Goal: Task Accomplishment & Management: Manage account settings

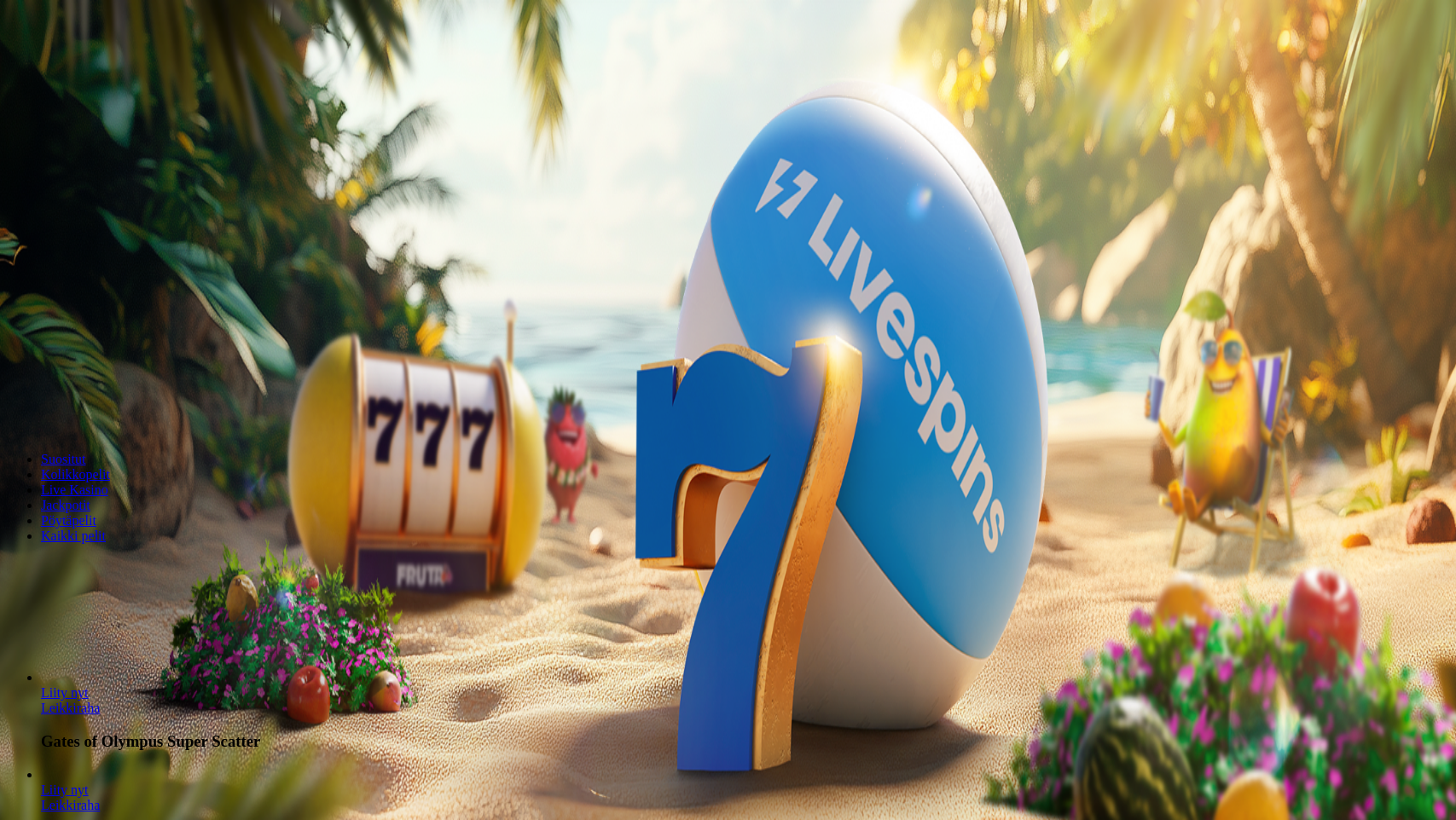
click at [114, 68] on span "Kirjaudu" at bounding box center [118, 62] width 42 height 13
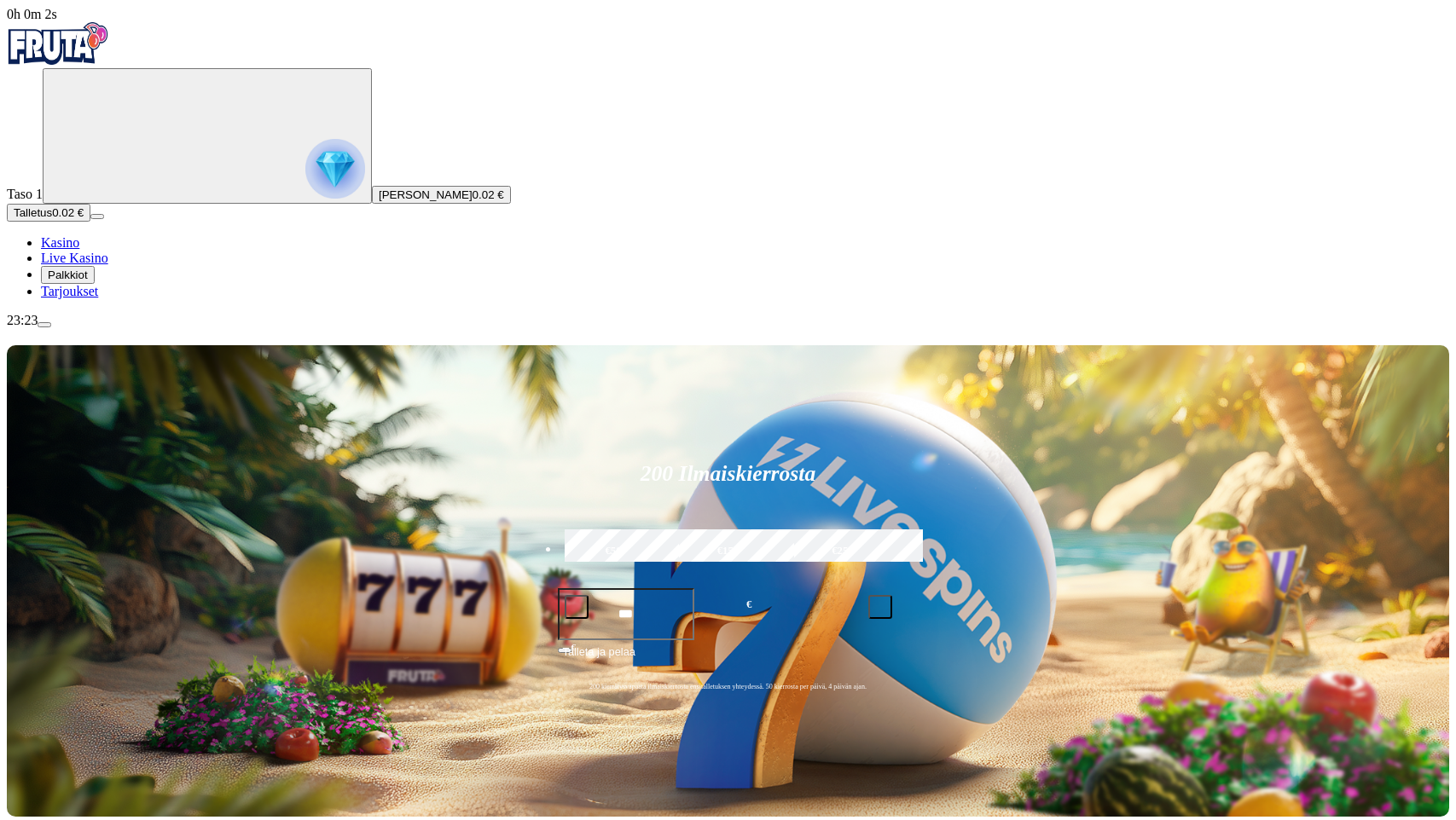
click at [95, 283] on button "Palkkiot" at bounding box center [68, 275] width 54 height 18
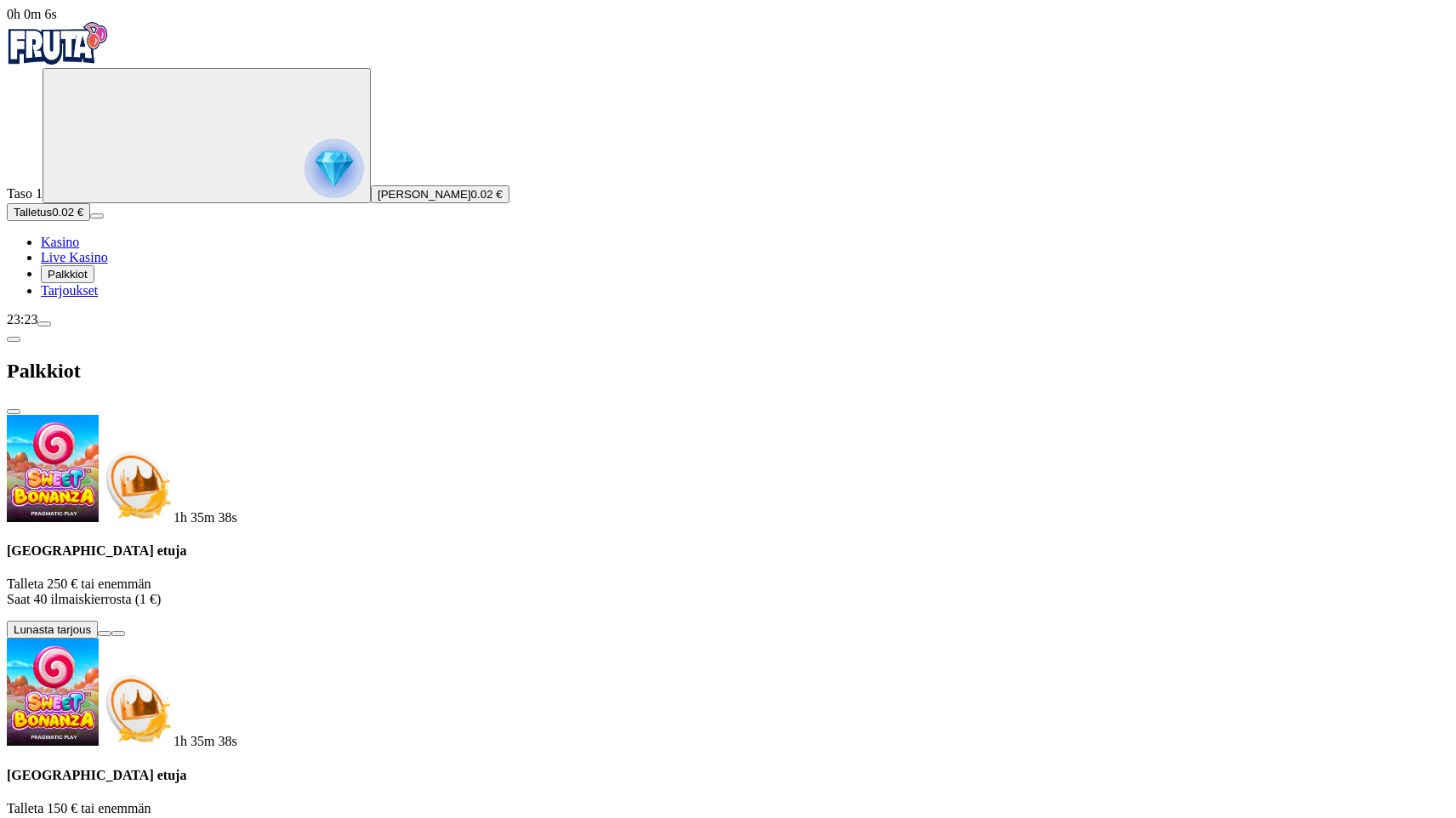
click at [44, 324] on span "menu icon" at bounding box center [44, 324] width 0 height 0
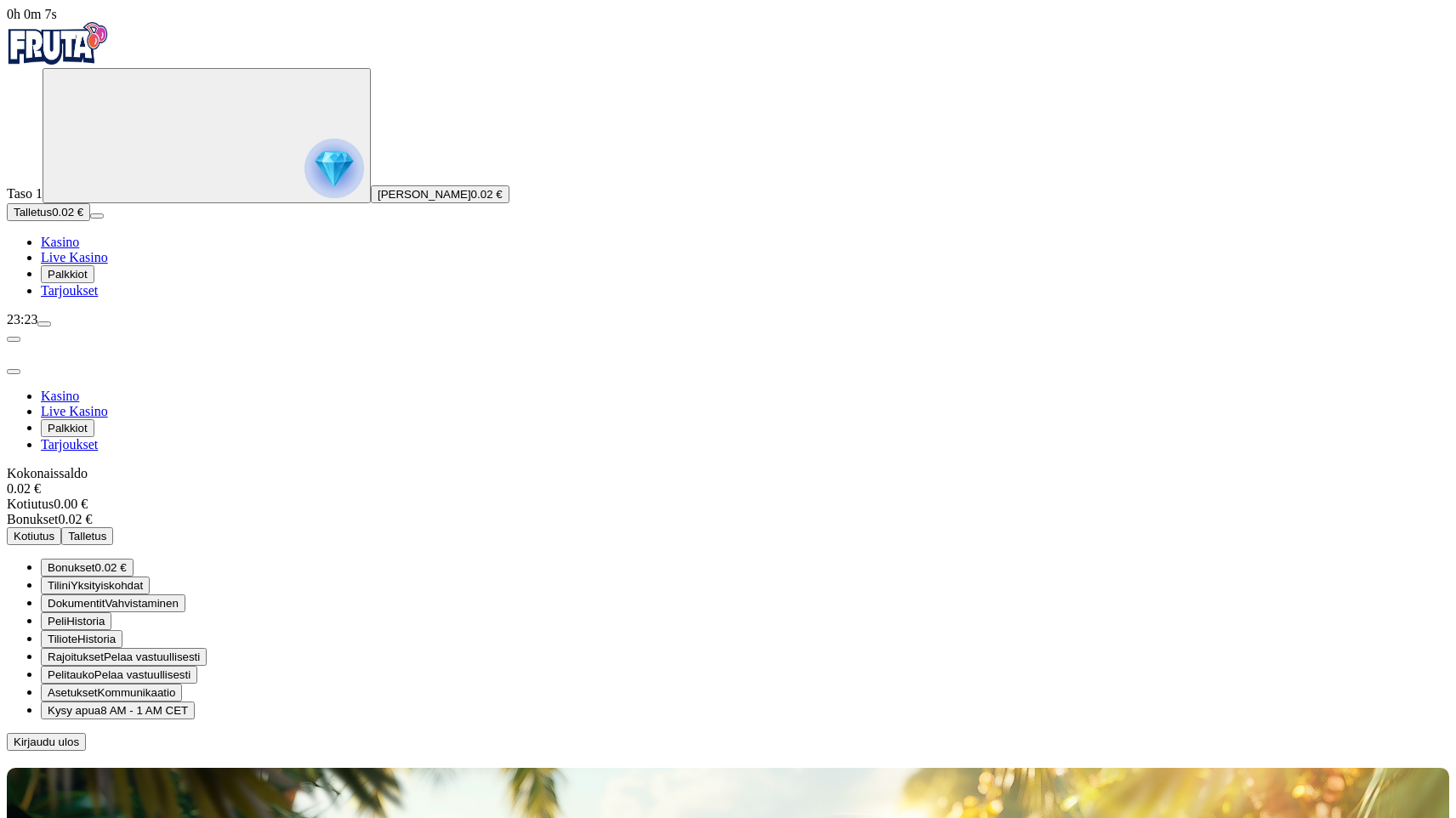
click at [191, 669] on span "Pelaa vastuullisesti" at bounding box center [142, 675] width 96 height 13
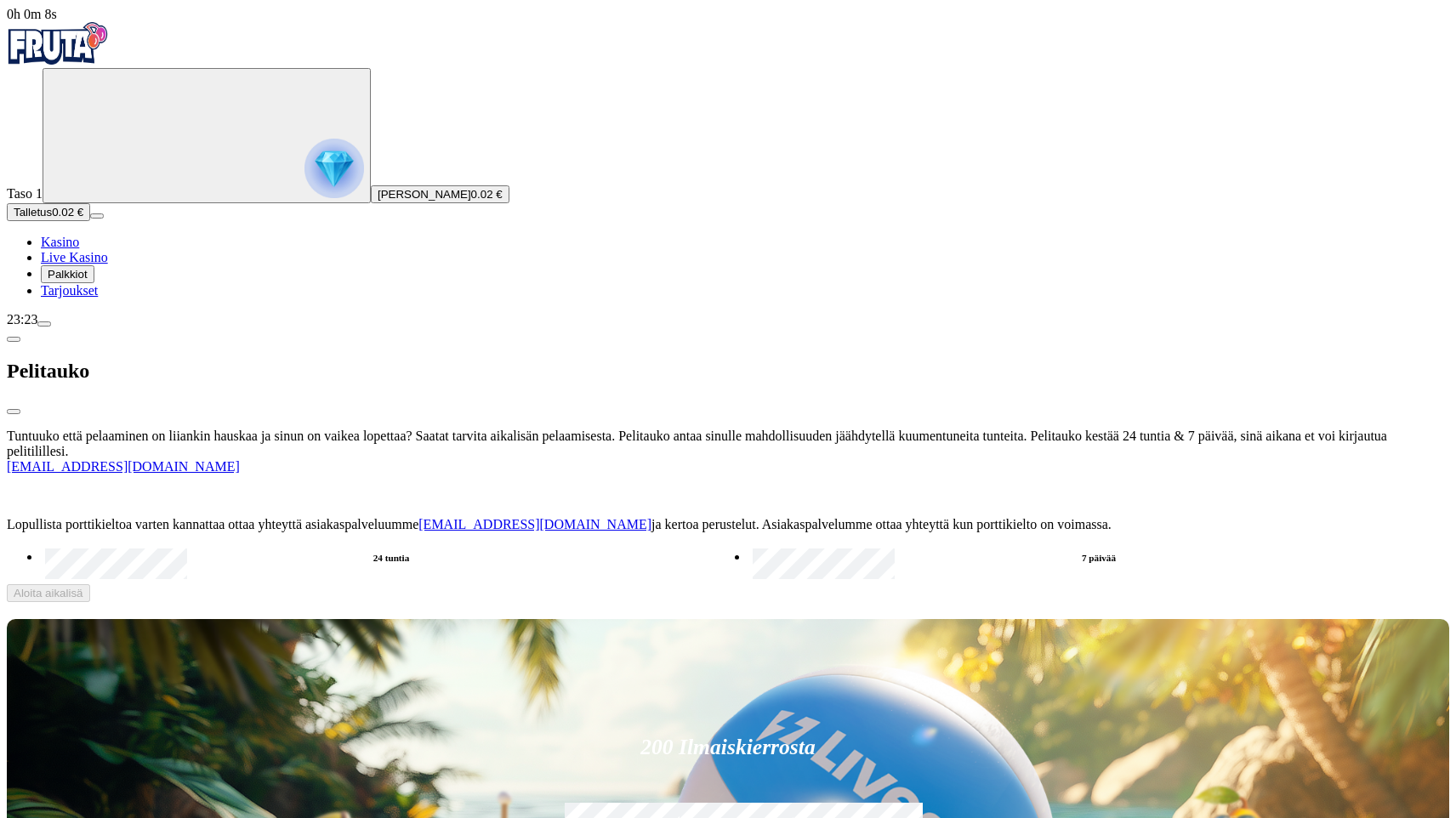
click at [748, 546] on label "7 päivää" at bounding box center [1099, 558] width 701 height 24
click at [90, 585] on button "Aloita aikalisä" at bounding box center [49, 593] width 83 height 18
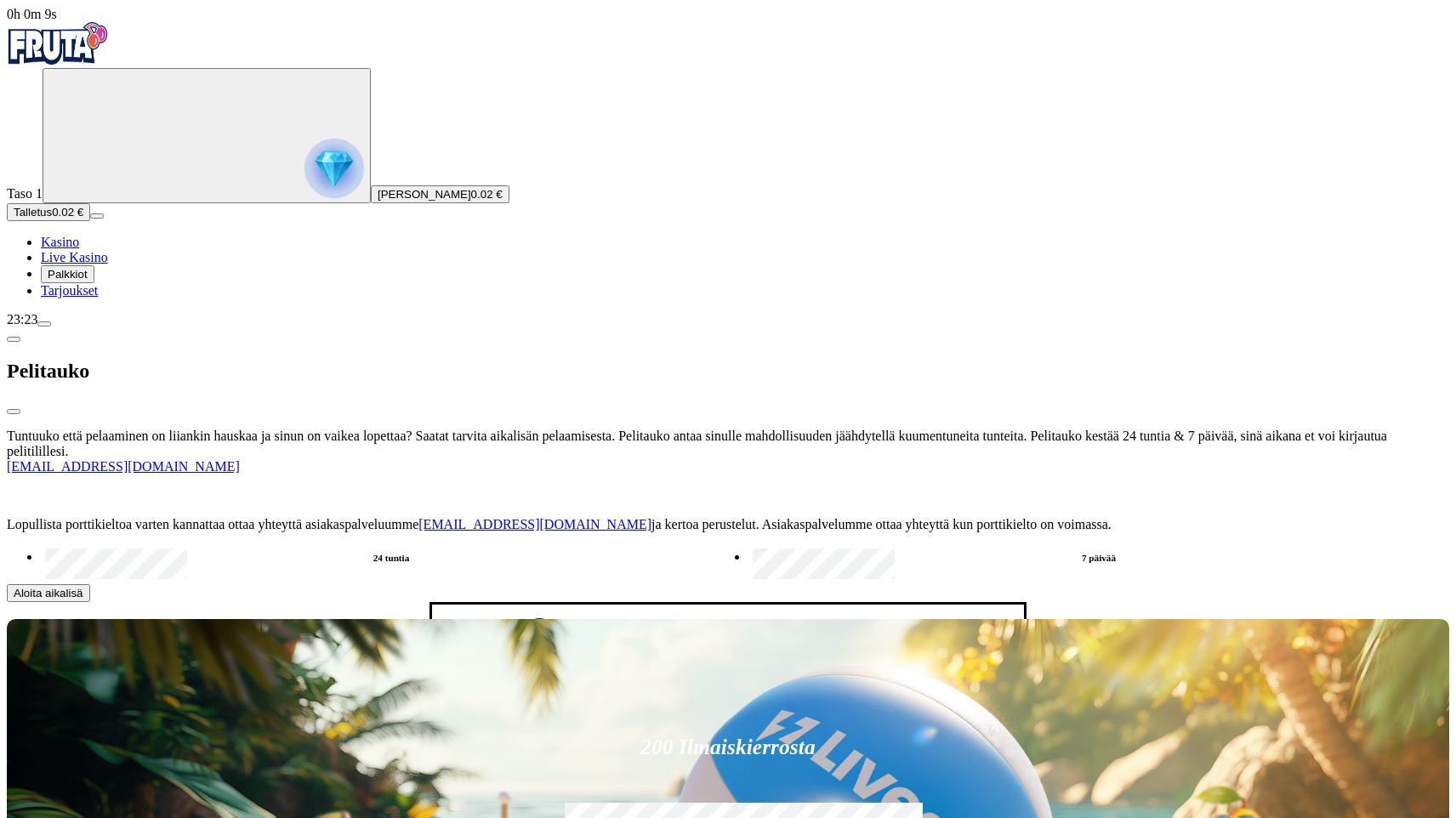
click at [446, 691] on button "Kyllä" at bounding box center [465, 700] width 38 height 18
